Goal: Transaction & Acquisition: Purchase product/service

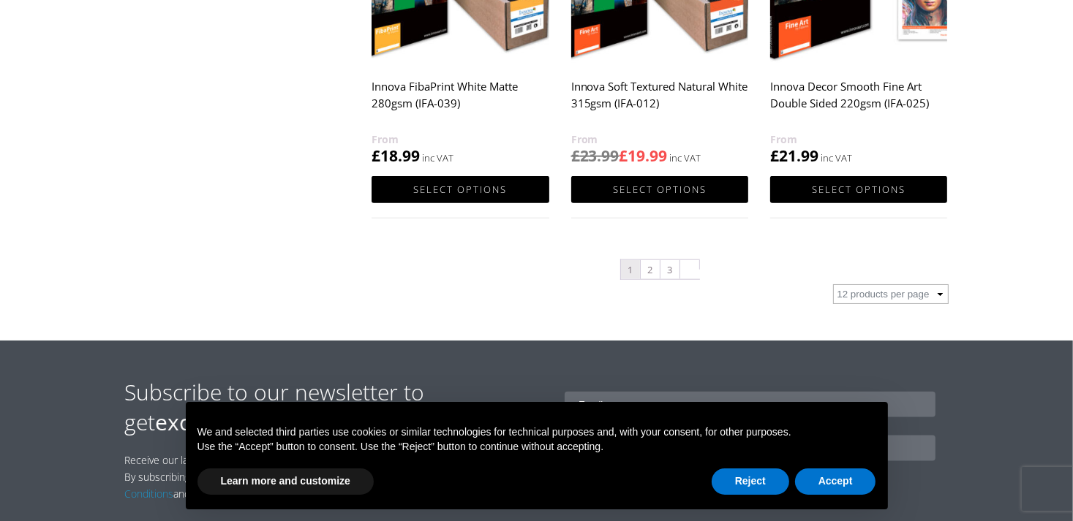
scroll to position [1682, 0]
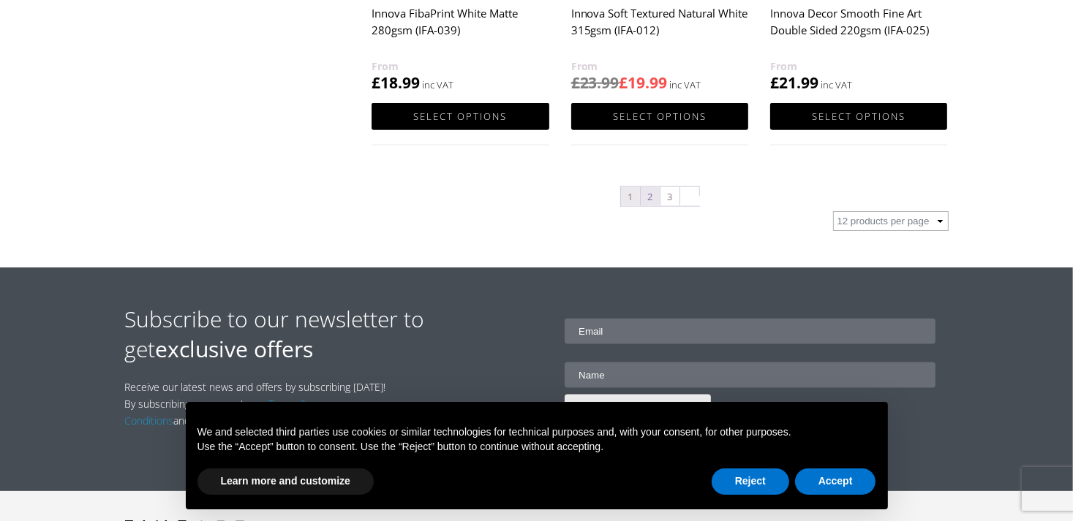
click at [649, 197] on link "2" at bounding box center [650, 196] width 19 height 19
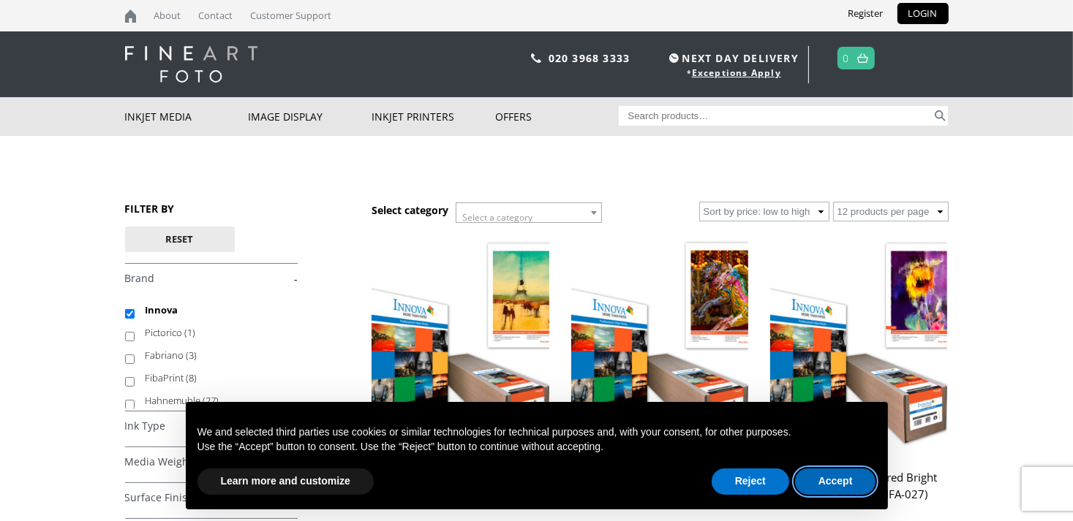
click at [819, 484] on button "Accept" at bounding box center [835, 482] width 81 height 26
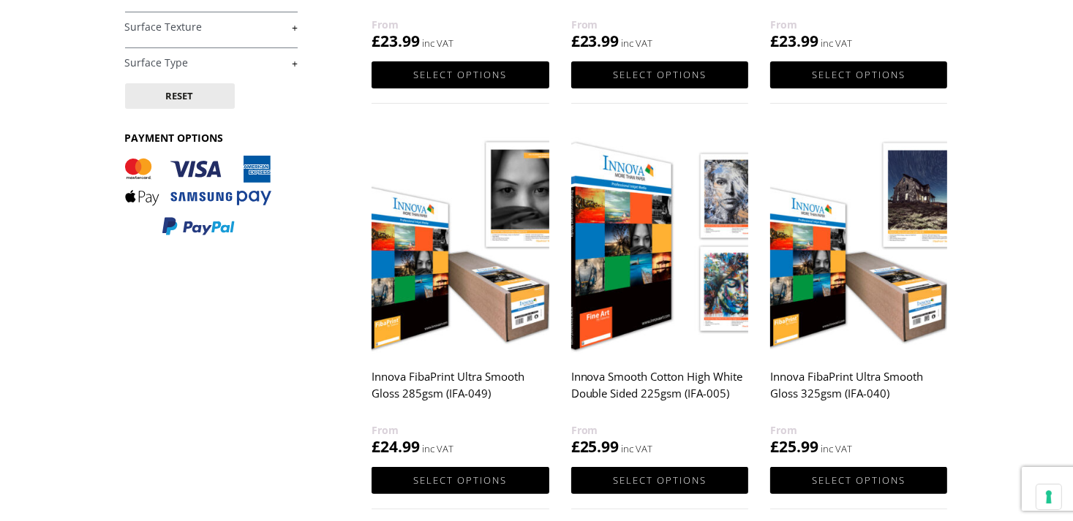
scroll to position [512, 0]
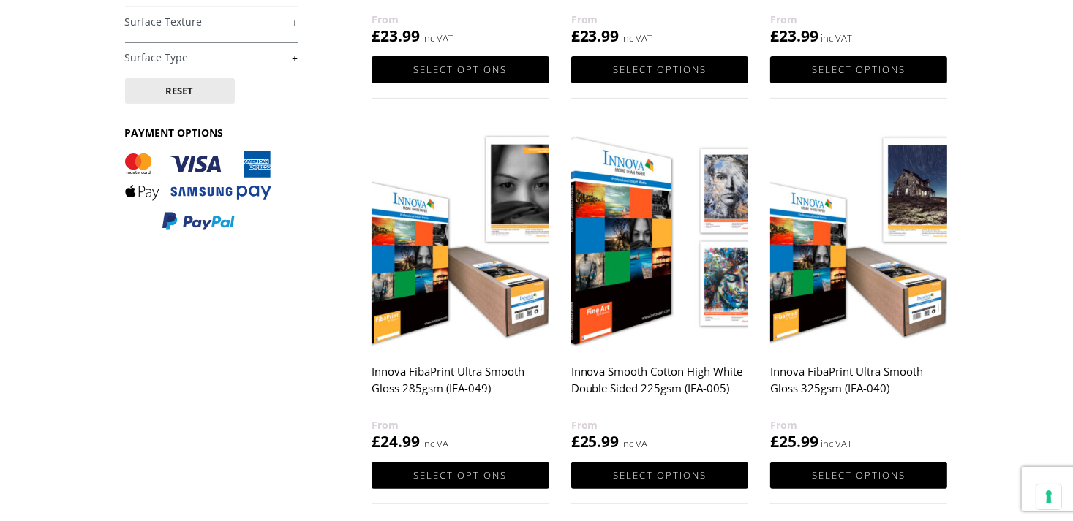
click at [392, 387] on h2 "Innova FibaPrint Ultra Smooth Gloss 285gsm (IFA-049)" at bounding box center [459, 387] width 177 height 58
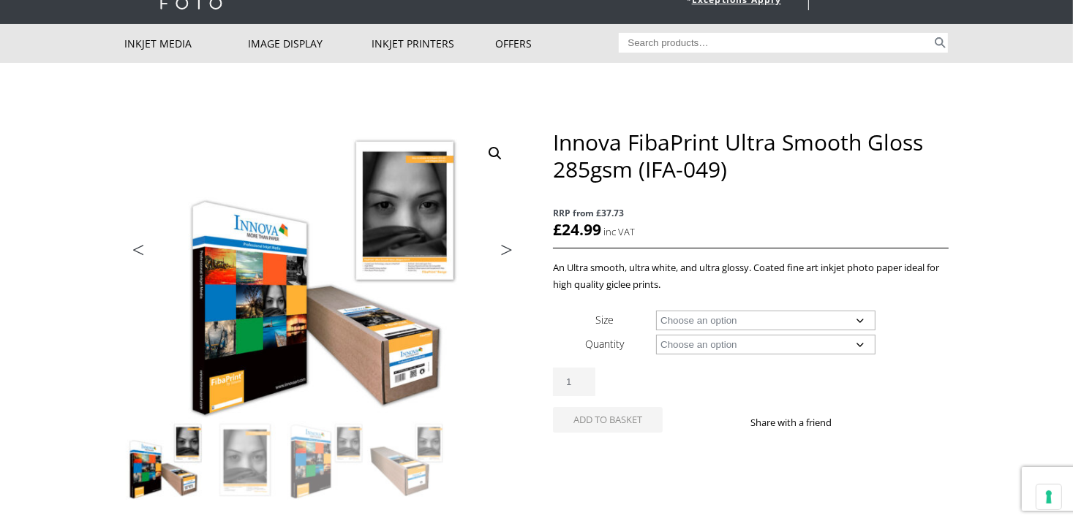
click at [849, 317] on select "Choose an option A4 Sheet A3 Sheet A3+ Sheet A2 Sheet 17" Wide Roll 24" Wide Ro…" at bounding box center [765, 321] width 219 height 20
click at [656, 311] on select "Choose an option A4 Sheet A3 Sheet A3+ Sheet A2 Sheet 17" Wide Roll 24" Wide Ro…" at bounding box center [765, 321] width 219 height 20
select select "a4-sheet"
click at [714, 349] on select "Choose an option 25 Sheets" at bounding box center [765, 345] width 219 height 20
select select "25-sheets"
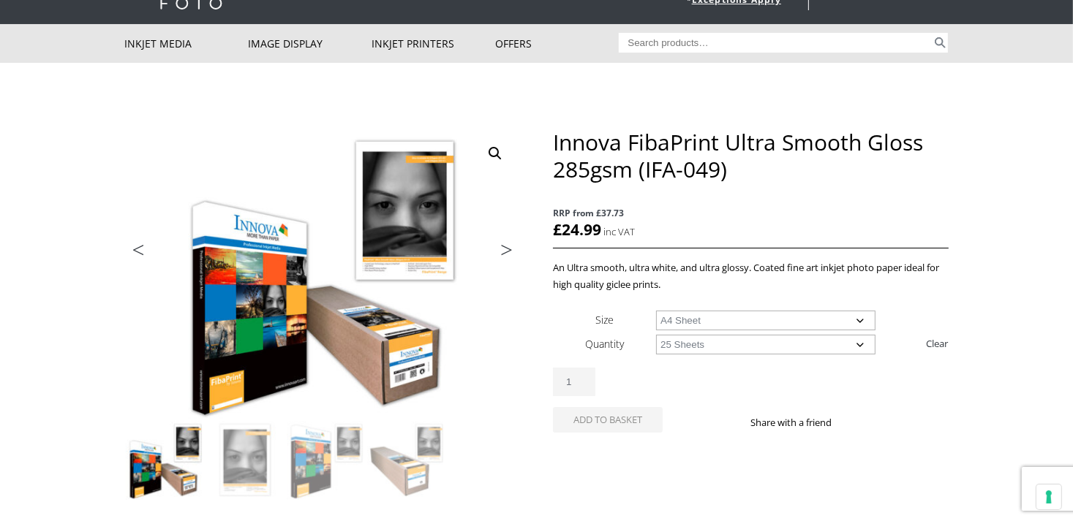
click at [656, 335] on select "Choose an option 25 Sheets" at bounding box center [765, 345] width 219 height 20
select select "a4-sheet"
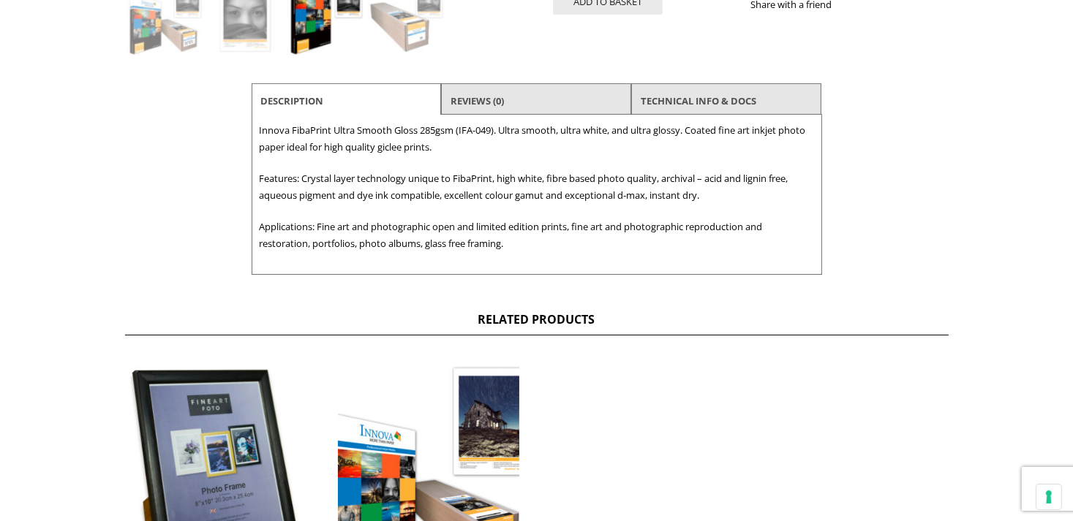
scroll to position [371, 0]
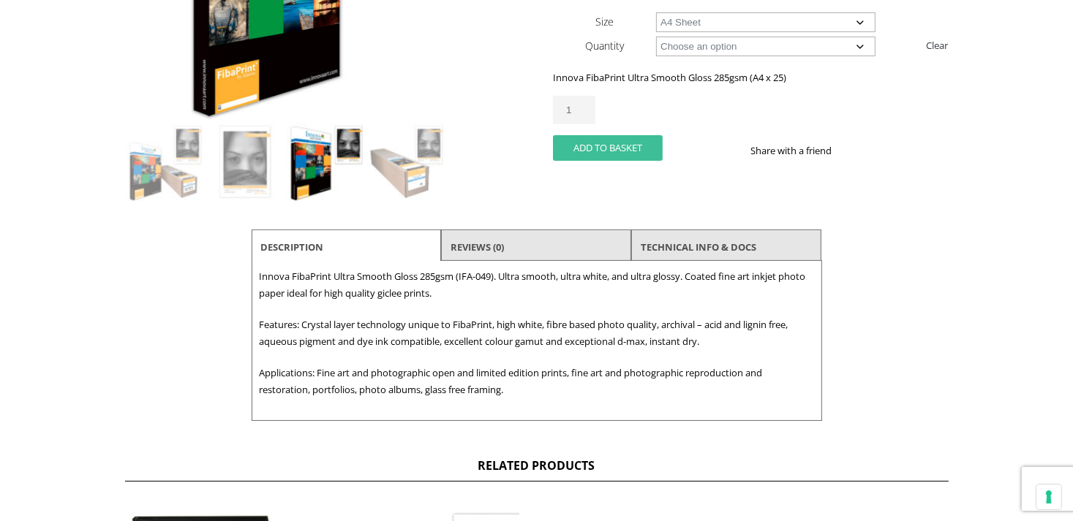
click at [622, 148] on button "Add to basket" at bounding box center [608, 148] width 110 height 26
